Goal: Task Accomplishment & Management: Complete application form

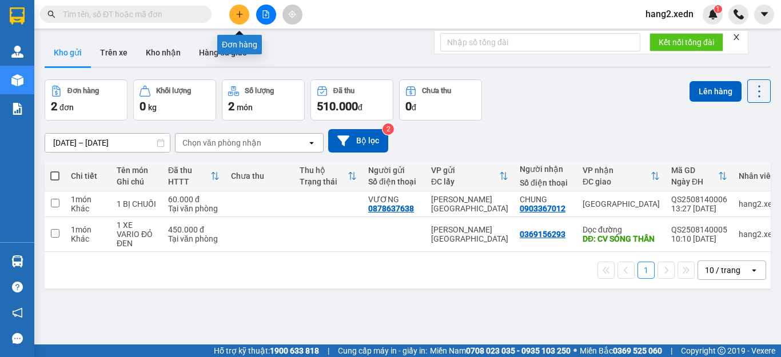
click at [240, 15] on icon "plus" at bounding box center [240, 14] width 8 height 8
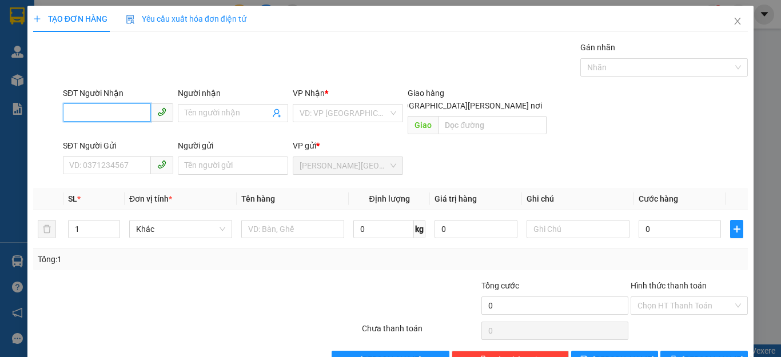
click at [66, 114] on input "SĐT Người Nhận" at bounding box center [107, 112] width 88 height 18
click at [99, 136] on div "0919939509 - [PERSON_NAME]" at bounding box center [125, 136] width 113 height 13
type input "0919939509"
type input "TOÀN"
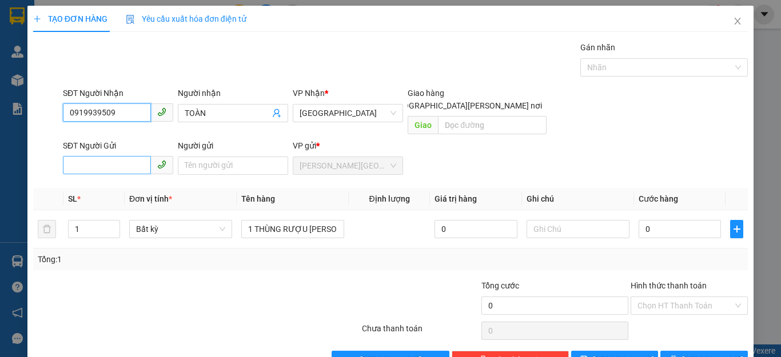
type input "0919939509"
click at [70, 156] on input "SĐT Người Gửi" at bounding box center [107, 165] width 88 height 18
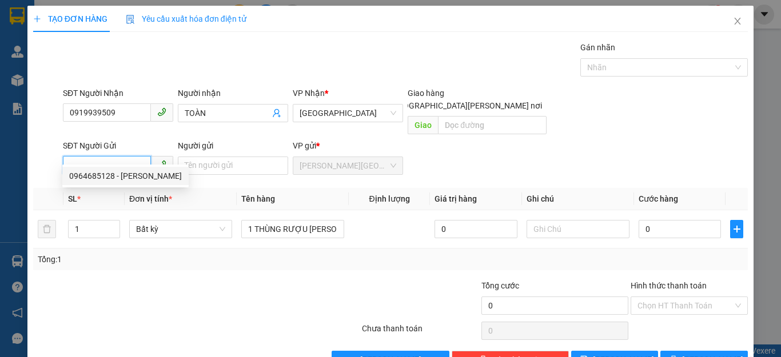
click at [100, 178] on div "0964685128 - [PERSON_NAME]" at bounding box center [125, 176] width 113 height 13
type input "0964685128"
type input "ANH BÌNH"
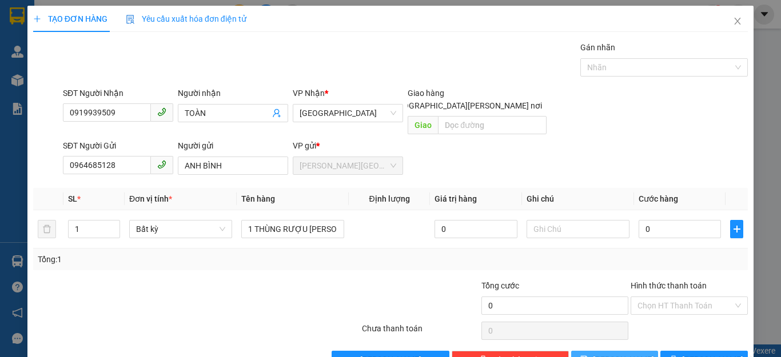
click at [626, 351] on button "[PERSON_NAME]" at bounding box center [614, 360] width 87 height 18
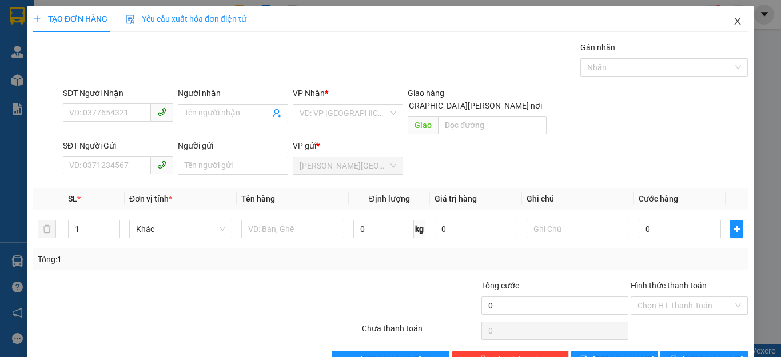
click at [735, 23] on icon "close" at bounding box center [738, 21] width 6 height 7
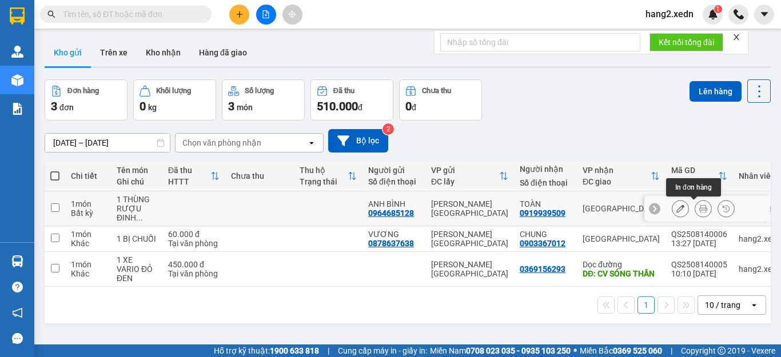
click at [699, 210] on icon at bounding box center [703, 209] width 8 height 8
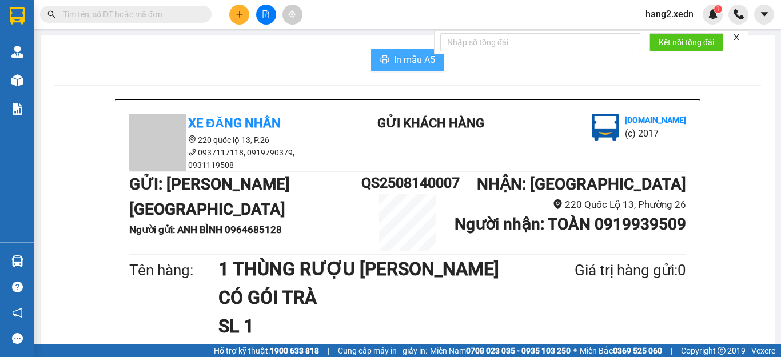
click at [408, 66] on span "In mẫu A5" at bounding box center [414, 60] width 41 height 14
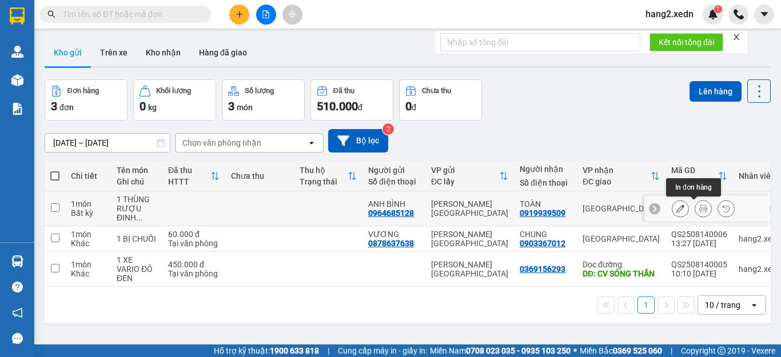
click at [699, 208] on icon at bounding box center [703, 209] width 8 height 8
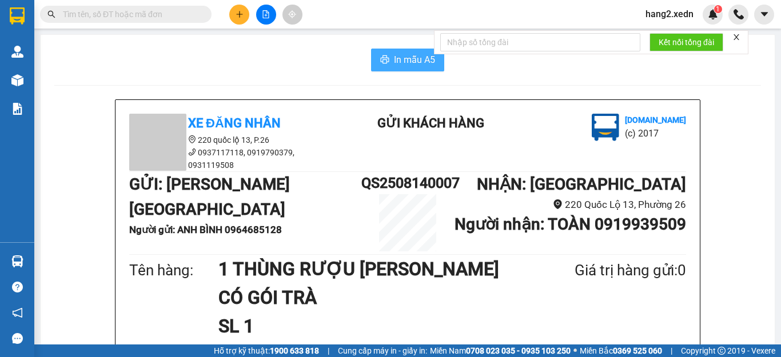
click at [402, 63] on span "In mẫu A5" at bounding box center [414, 60] width 41 height 14
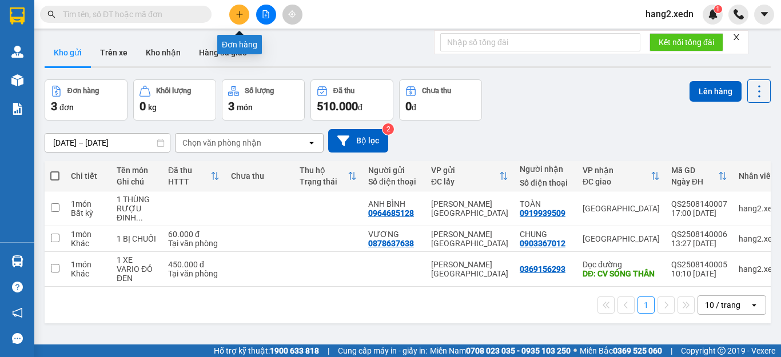
click at [236, 15] on icon "plus" at bounding box center [240, 14] width 8 height 8
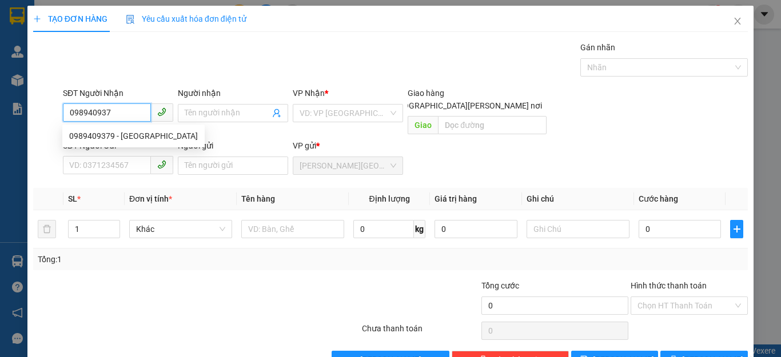
type input "0989409379"
click at [89, 137] on div "0989409379 - [GEOGRAPHIC_DATA]" at bounding box center [133, 136] width 129 height 13
type input "ĐỨC"
type input "30.000"
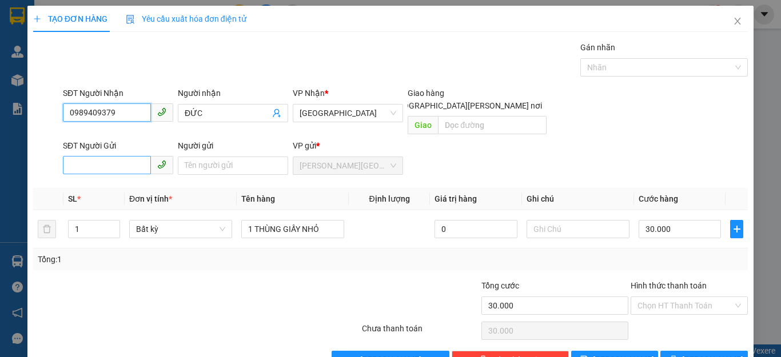
type input "0989409379"
click at [72, 156] on input "SĐT Người Gửi" at bounding box center [107, 165] width 88 height 18
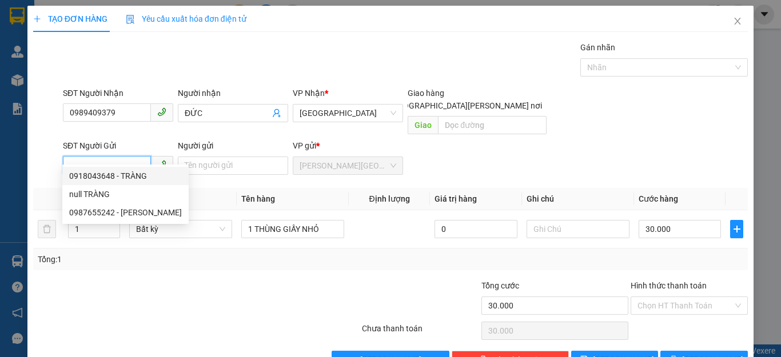
click at [135, 178] on div "0918043648 - TRÀNG" at bounding box center [125, 176] width 113 height 13
type input "0918043648"
type input "TRÀNG"
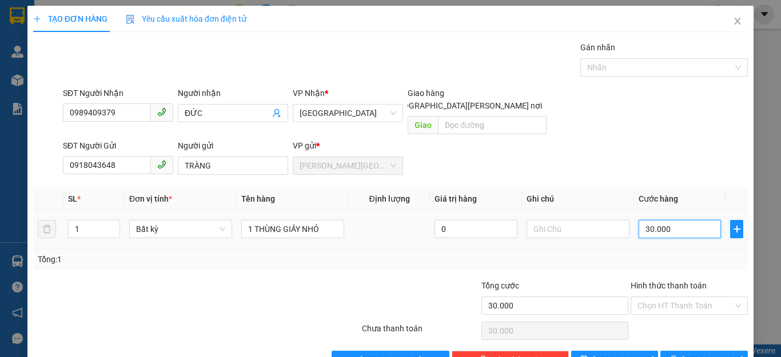
click at [672, 220] on input "30.000" at bounding box center [680, 229] width 82 height 18
type input "0"
type input "4"
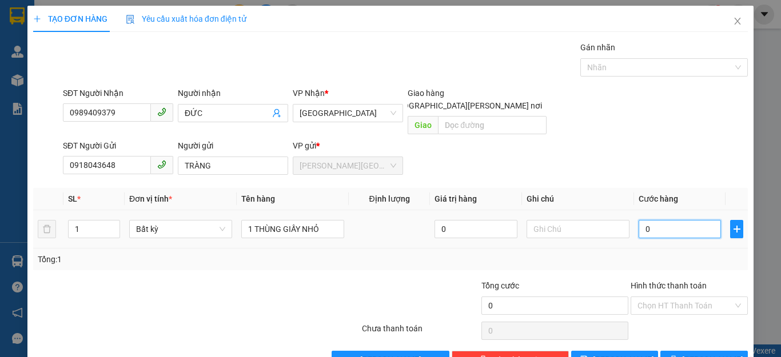
type input "4"
type input "04"
type input "40"
type input "040"
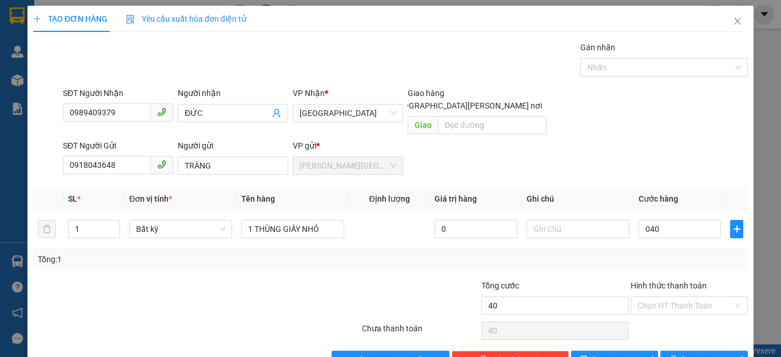
type input "40.000"
click at [680, 253] on div "Tổng: 1" at bounding box center [390, 259] width 705 height 13
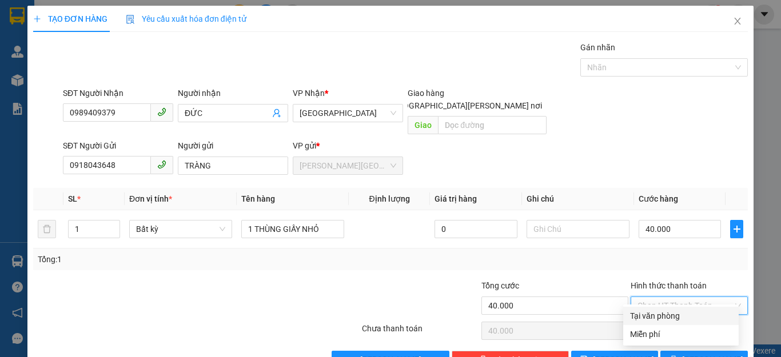
click at [687, 297] on input "Hình thức thanh toán" at bounding box center [684, 305] width 95 height 17
click at [665, 311] on div "Tại văn phòng" at bounding box center [681, 316] width 102 height 13
type input "0"
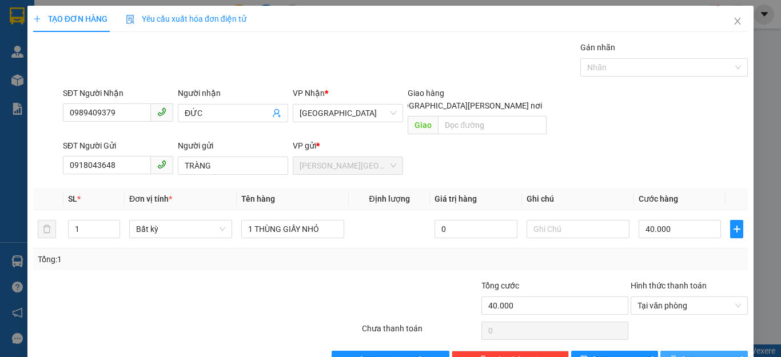
click at [687, 354] on span "[PERSON_NAME] và In" at bounding box center [722, 360] width 80 height 13
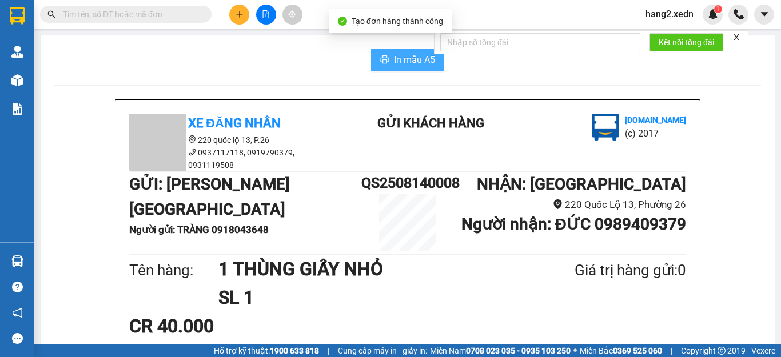
click at [395, 63] on span "In mẫu A5" at bounding box center [414, 60] width 41 height 14
click at [739, 37] on icon "close" at bounding box center [736, 37] width 8 height 8
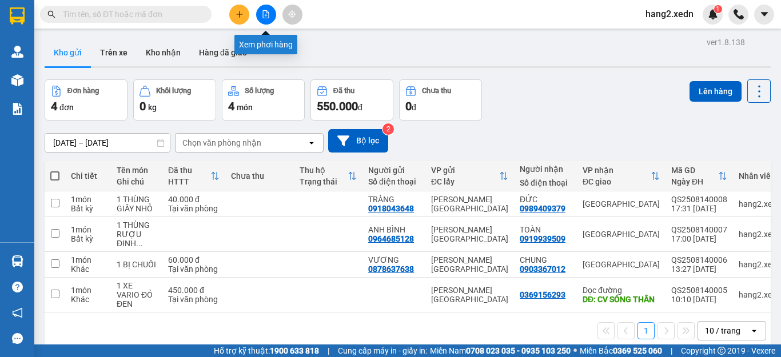
click at [263, 14] on icon "file-add" at bounding box center [266, 14] width 6 height 8
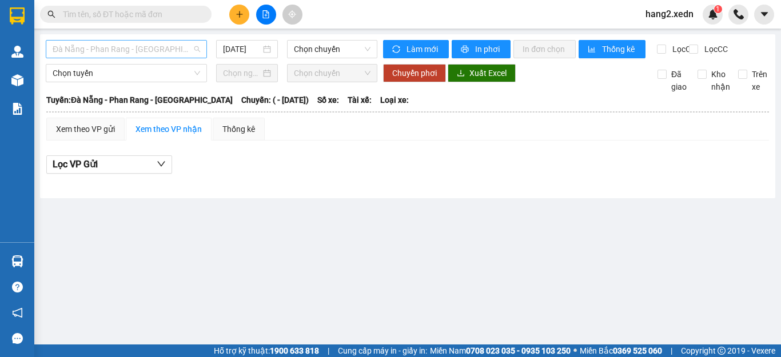
click at [129, 46] on span "Đà Nẵng - Phan Rang - [GEOGRAPHIC_DATA]" at bounding box center [126, 49] width 147 height 17
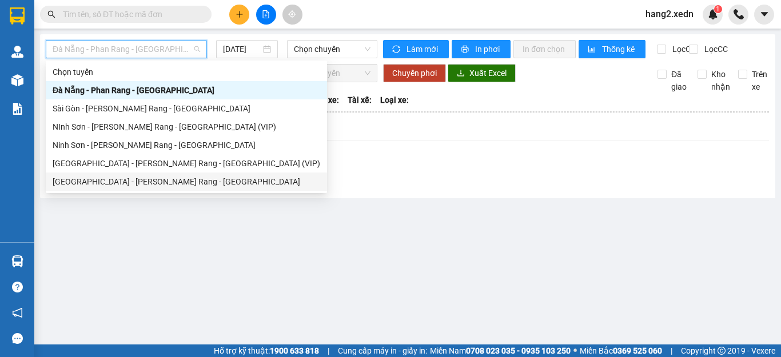
click at [106, 184] on div "[GEOGRAPHIC_DATA] - [PERSON_NAME] Rang - [GEOGRAPHIC_DATA]" at bounding box center [187, 182] width 268 height 13
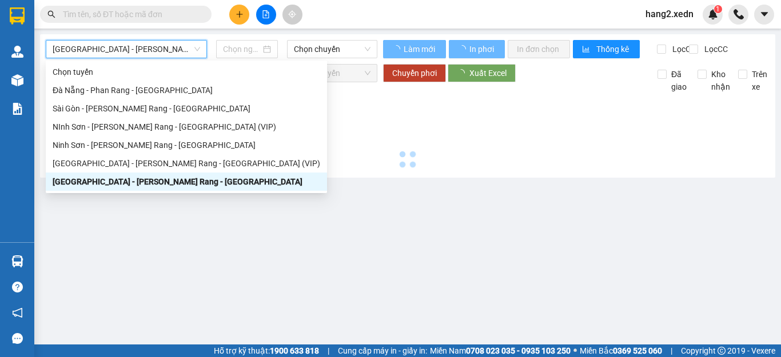
type input "[DATE]"
